Goal: Information Seeking & Learning: Learn about a topic

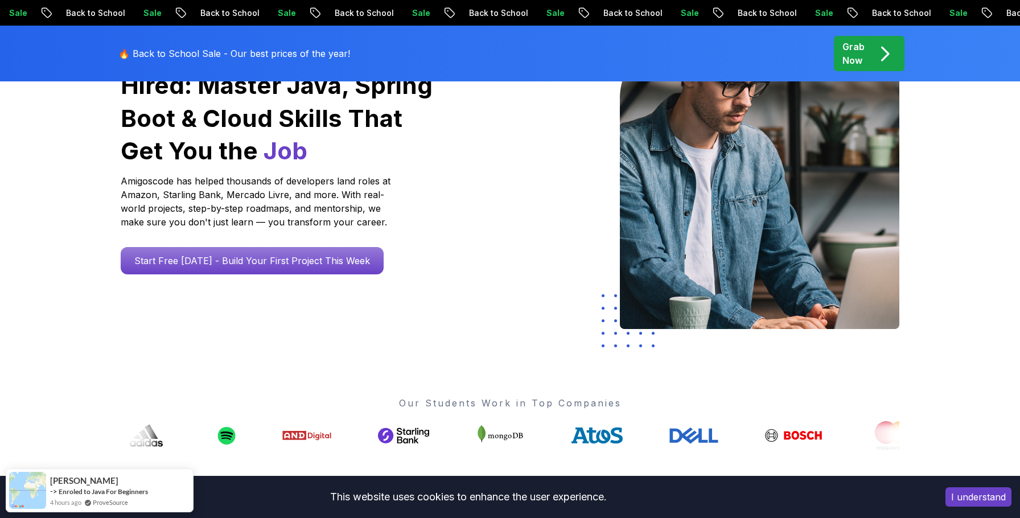
scroll to position [170, 0]
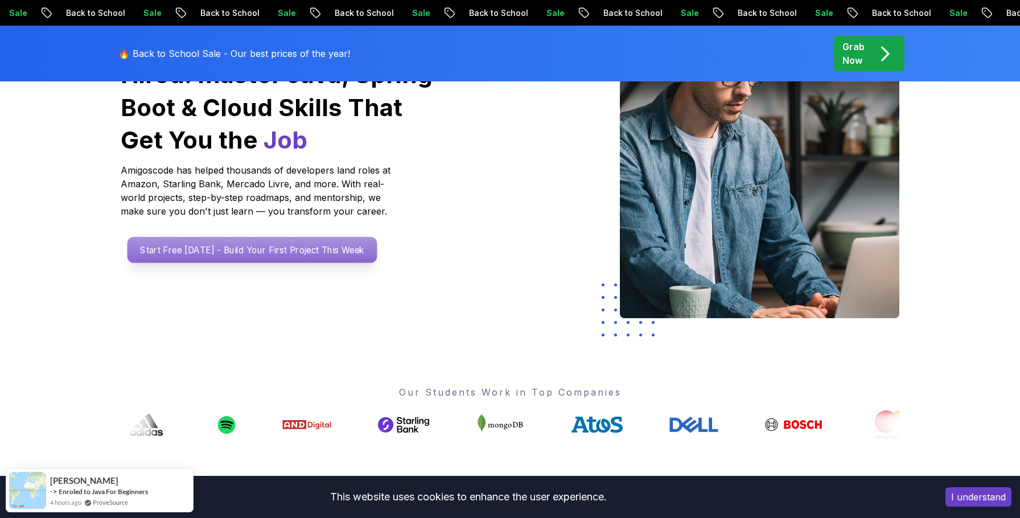
click at [327, 254] on p "Start Free [DATE] - Build Your First Project This Week" at bounding box center [253, 250] width 250 height 26
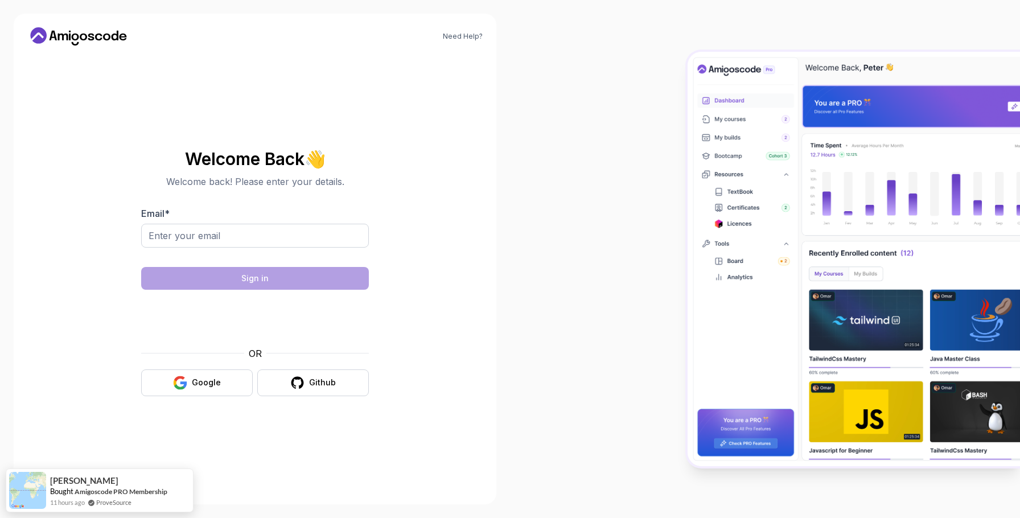
click at [93, 27] on icon at bounding box center [78, 36] width 102 height 18
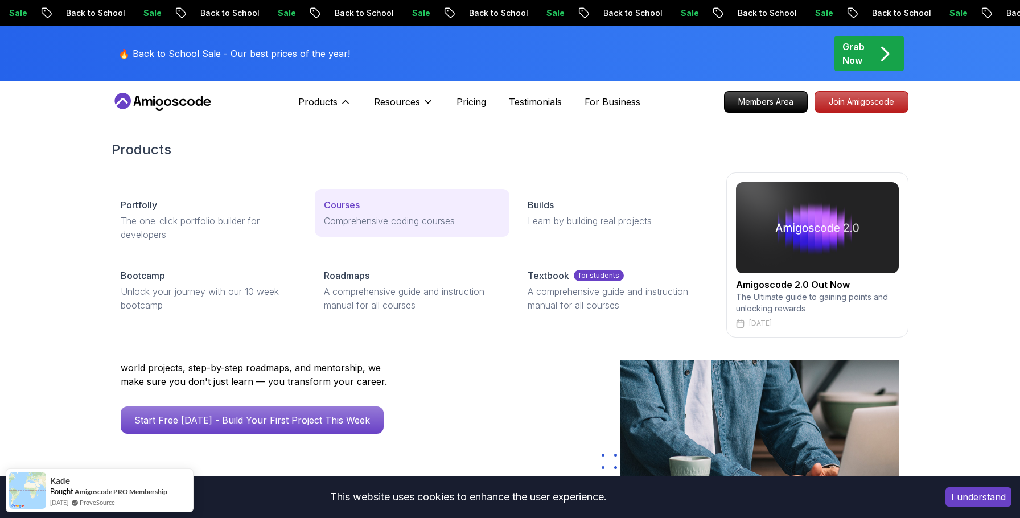
click at [358, 211] on p "Courses" at bounding box center [342, 205] width 36 height 14
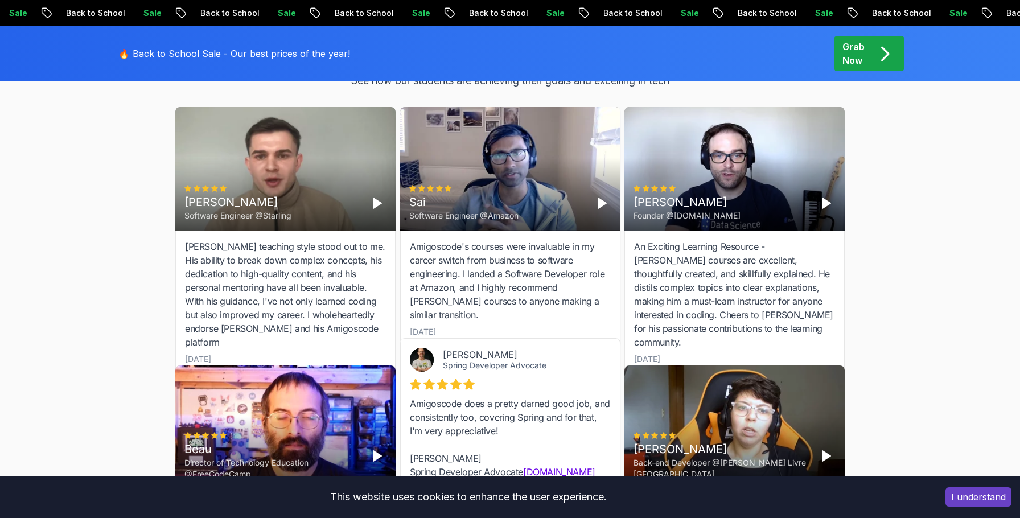
scroll to position [3920, 0]
